Goal: Task Accomplishment & Management: Complete application form

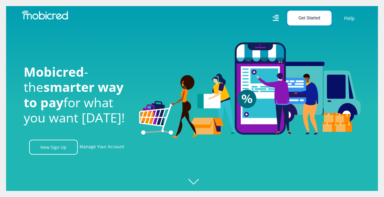
click at [303, 18] on button "Get Started" at bounding box center [309, 18] width 44 height 15
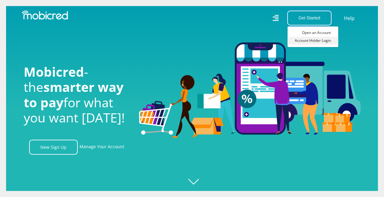
scroll to position [0, 433]
click at [317, 33] on link "Open an Account" at bounding box center [313, 33] width 51 height 8
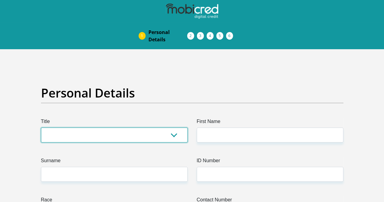
click at [127, 128] on select "Mr Ms Mrs Dr [PERSON_NAME]" at bounding box center [114, 135] width 147 height 15
